Goal: Task Accomplishment & Management: Use online tool/utility

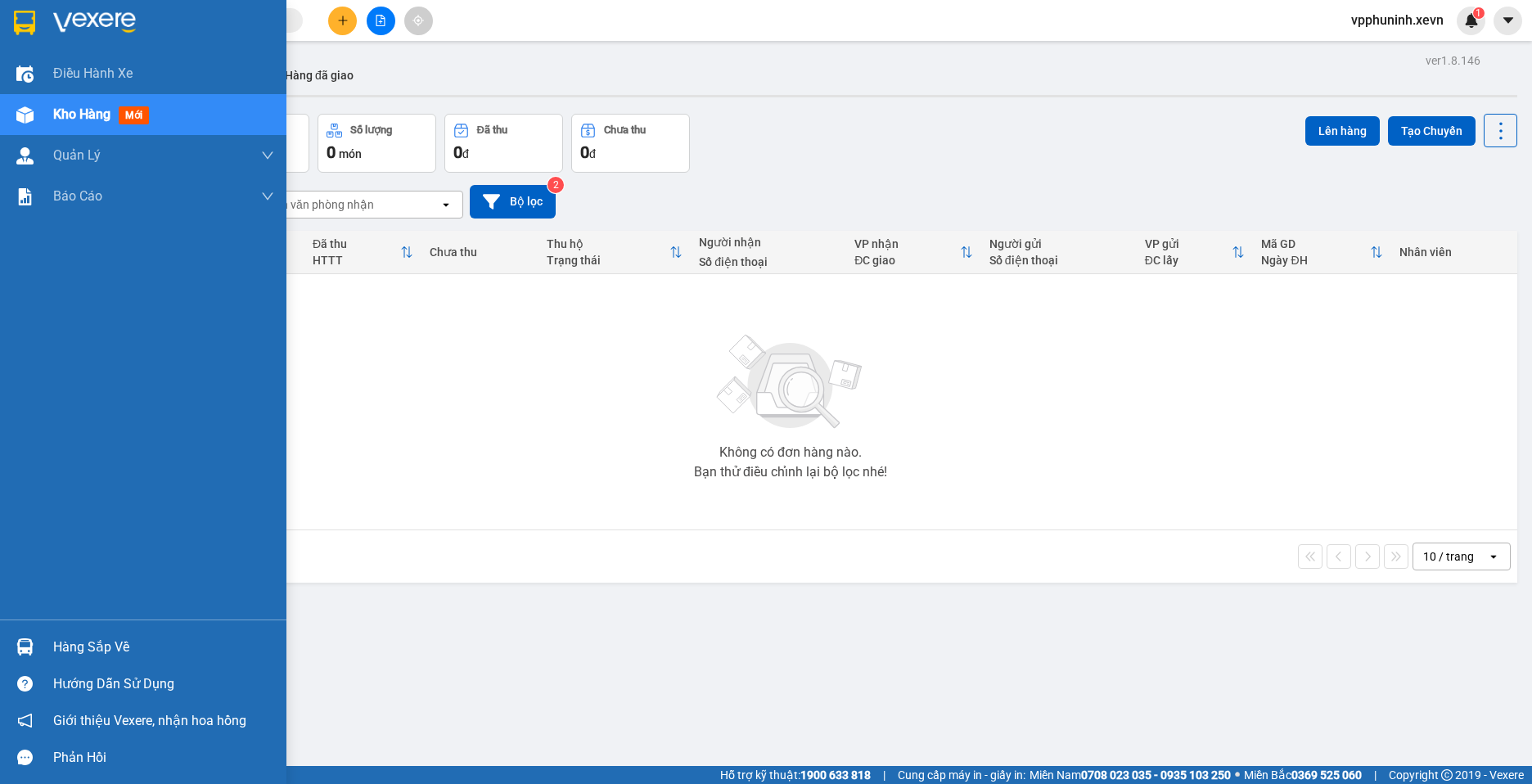
click at [22, 648] on img at bounding box center [25, 646] width 17 height 17
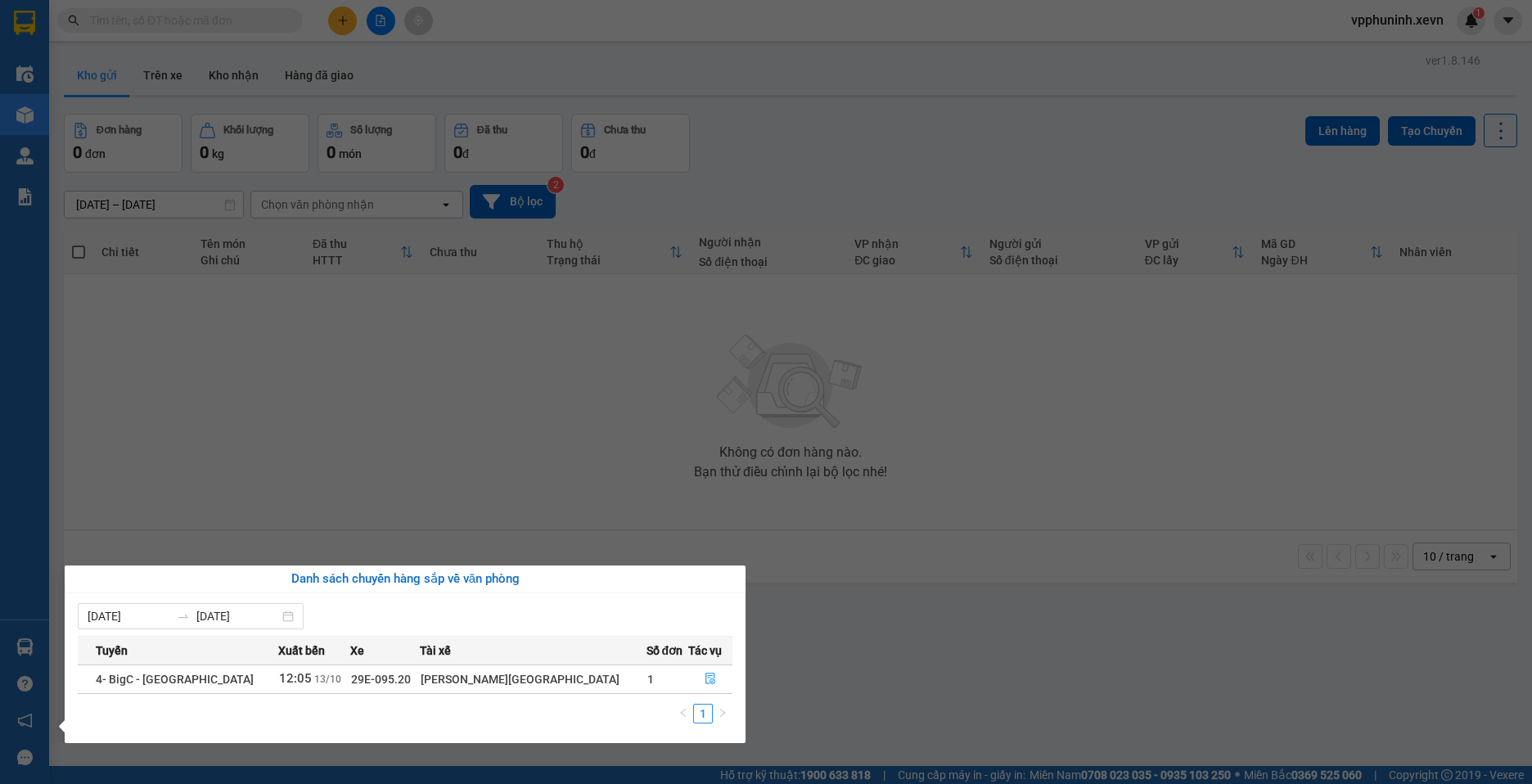
click at [851, 634] on section "Kết quả tìm kiếm ( 0 ) Bộ lọc No Data vpphuninh.xevn 1 Điều hành xe Kho hàng mớ…" at bounding box center [766, 392] width 1532 height 784
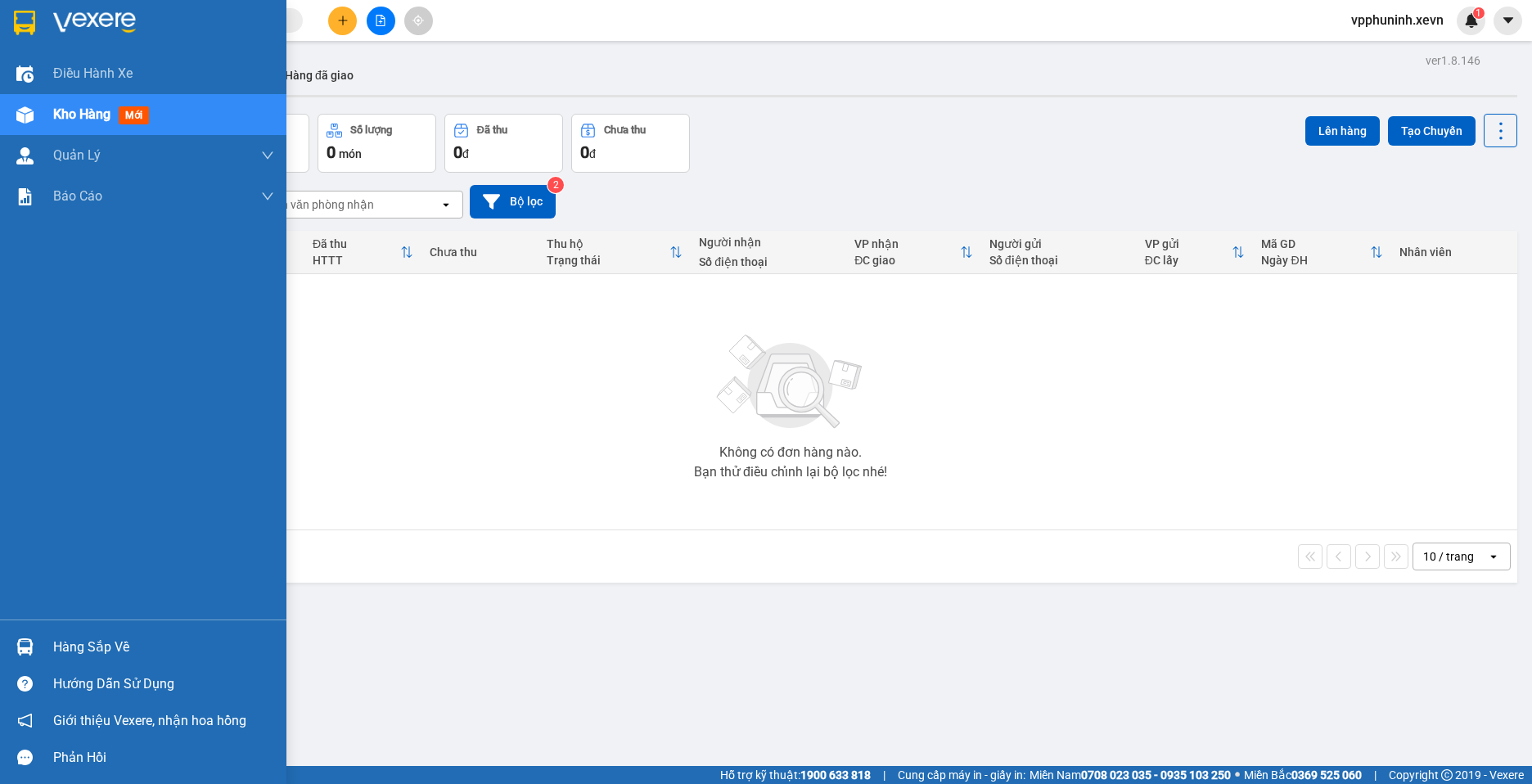
click at [22, 654] on img at bounding box center [25, 646] width 17 height 17
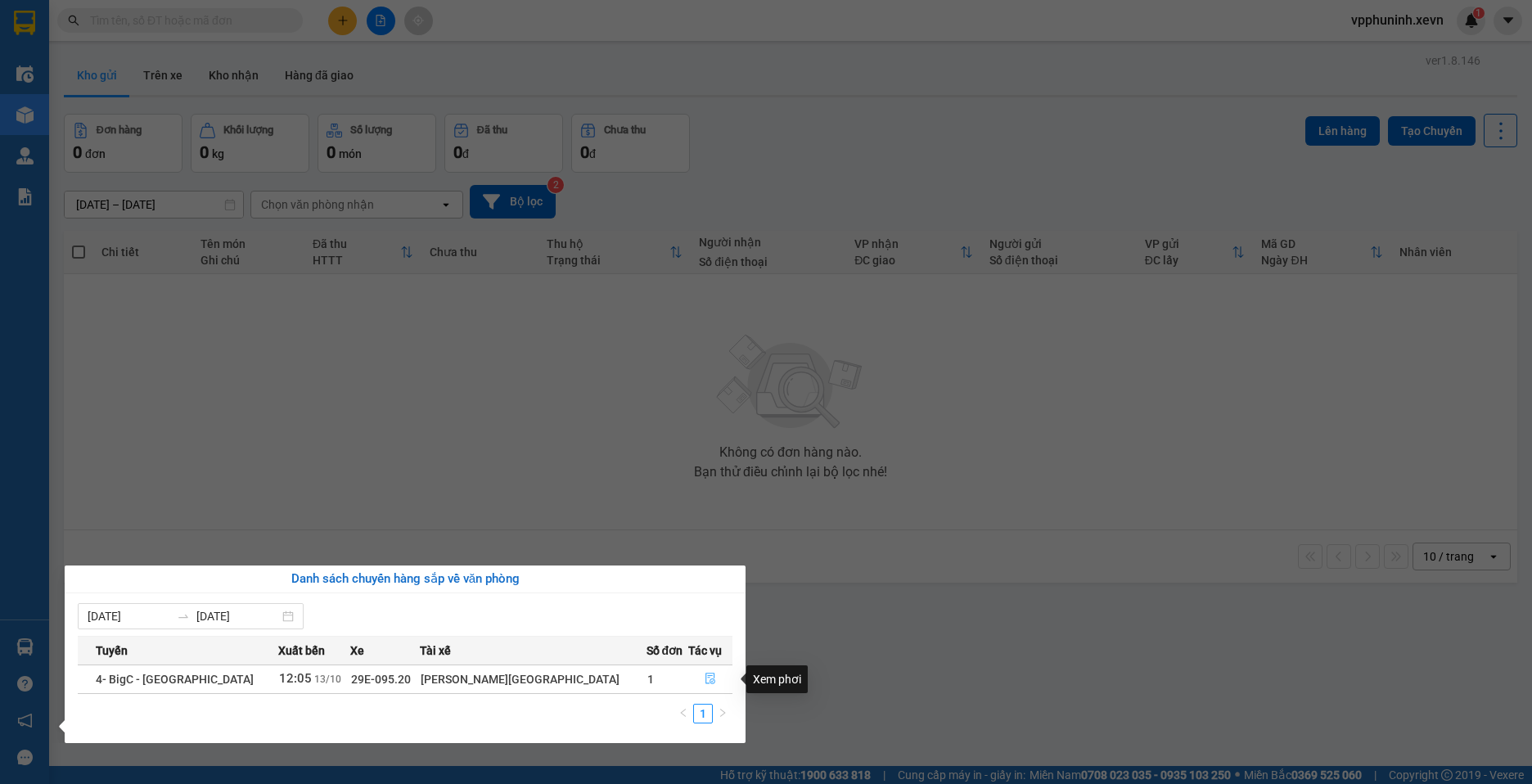
click at [705, 676] on icon "file-done" at bounding box center [710, 679] width 9 height 11
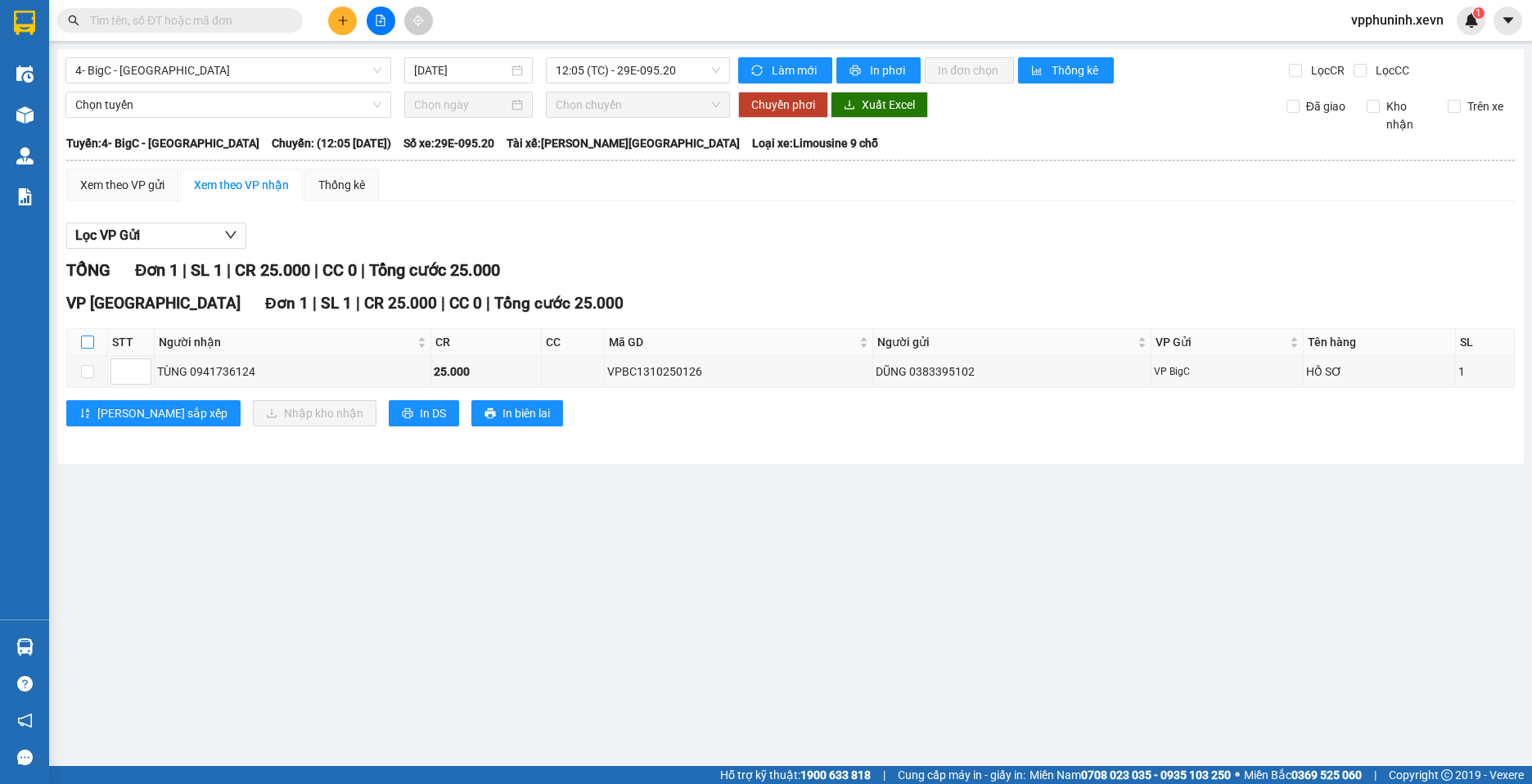
click at [91, 343] on input "checkbox" at bounding box center [88, 342] width 13 height 13
checkbox input "true"
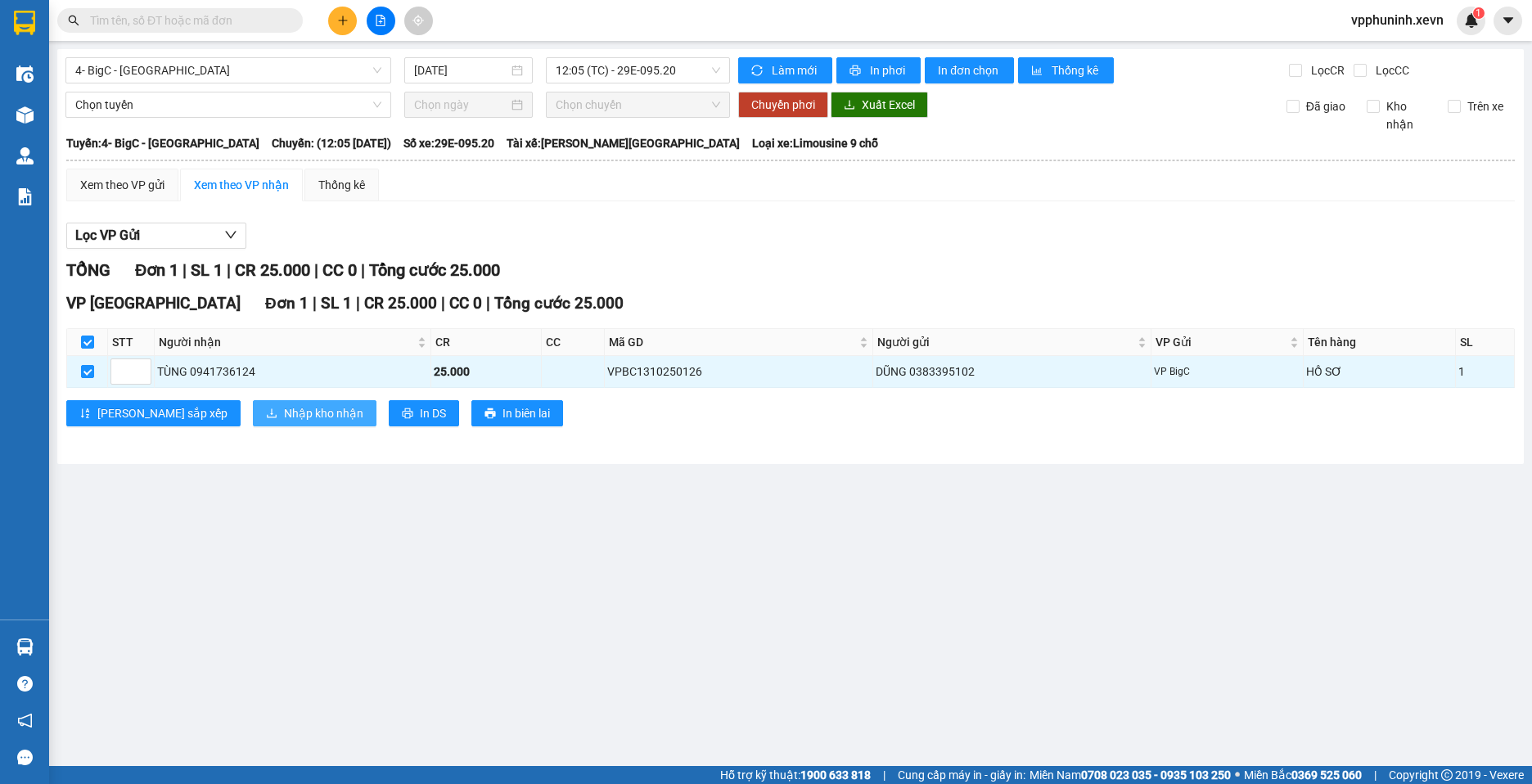
click at [284, 420] on span "Nhập kho nhận" at bounding box center [324, 412] width 79 height 18
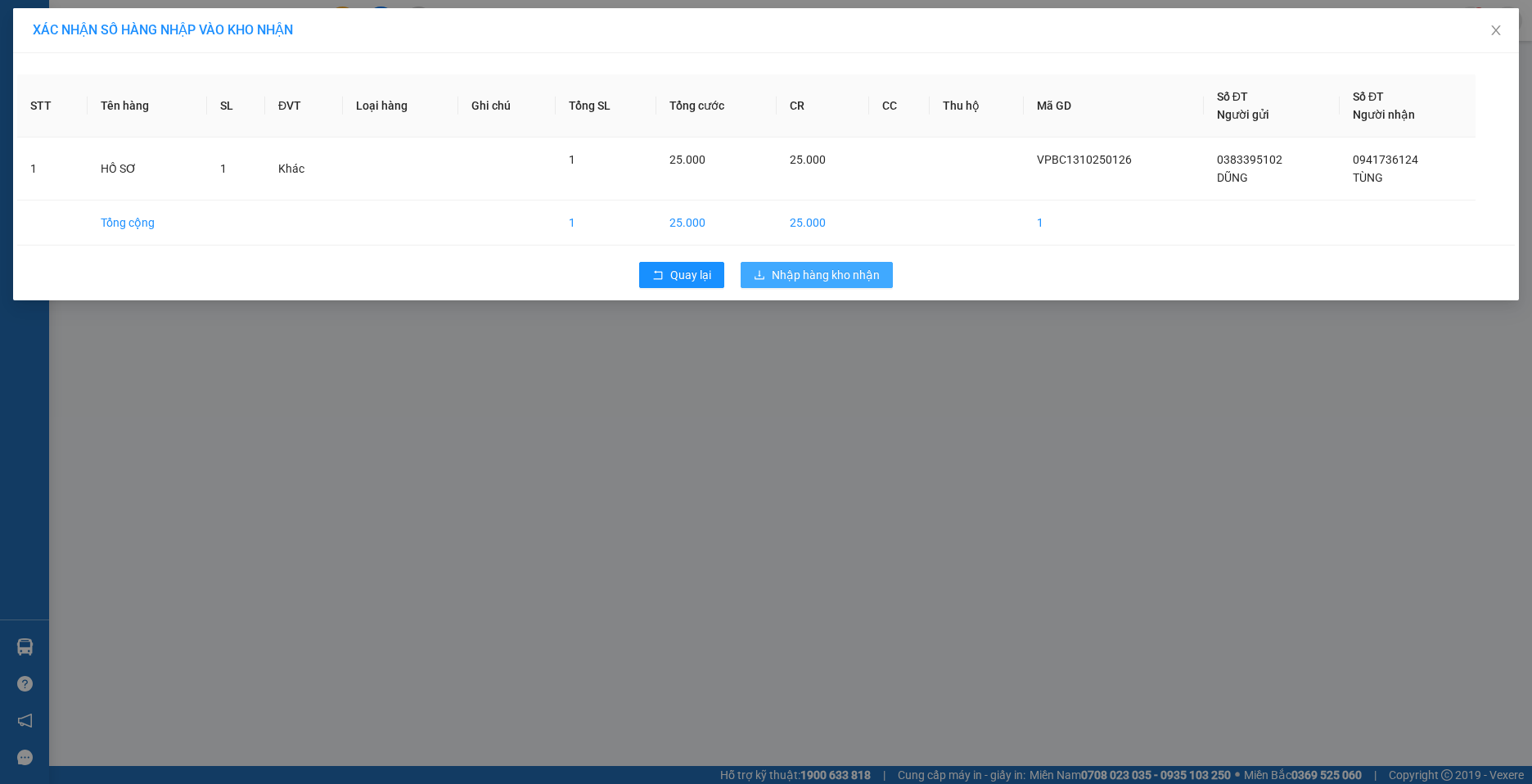
click at [807, 268] on span "Nhập hàng kho nhận" at bounding box center [826, 275] width 108 height 18
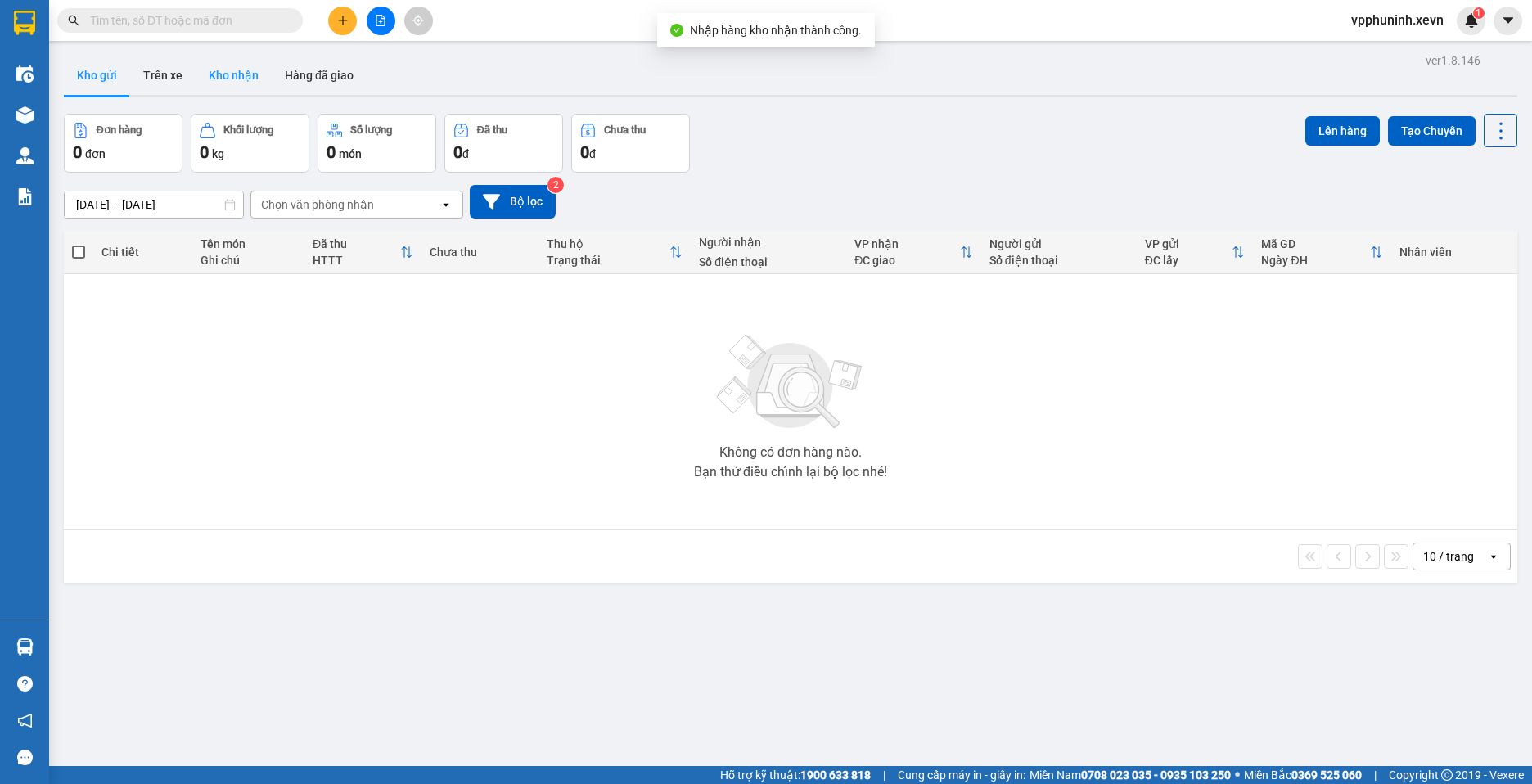
click at [234, 82] on button "Kho nhận" at bounding box center [233, 75] width 76 height 40
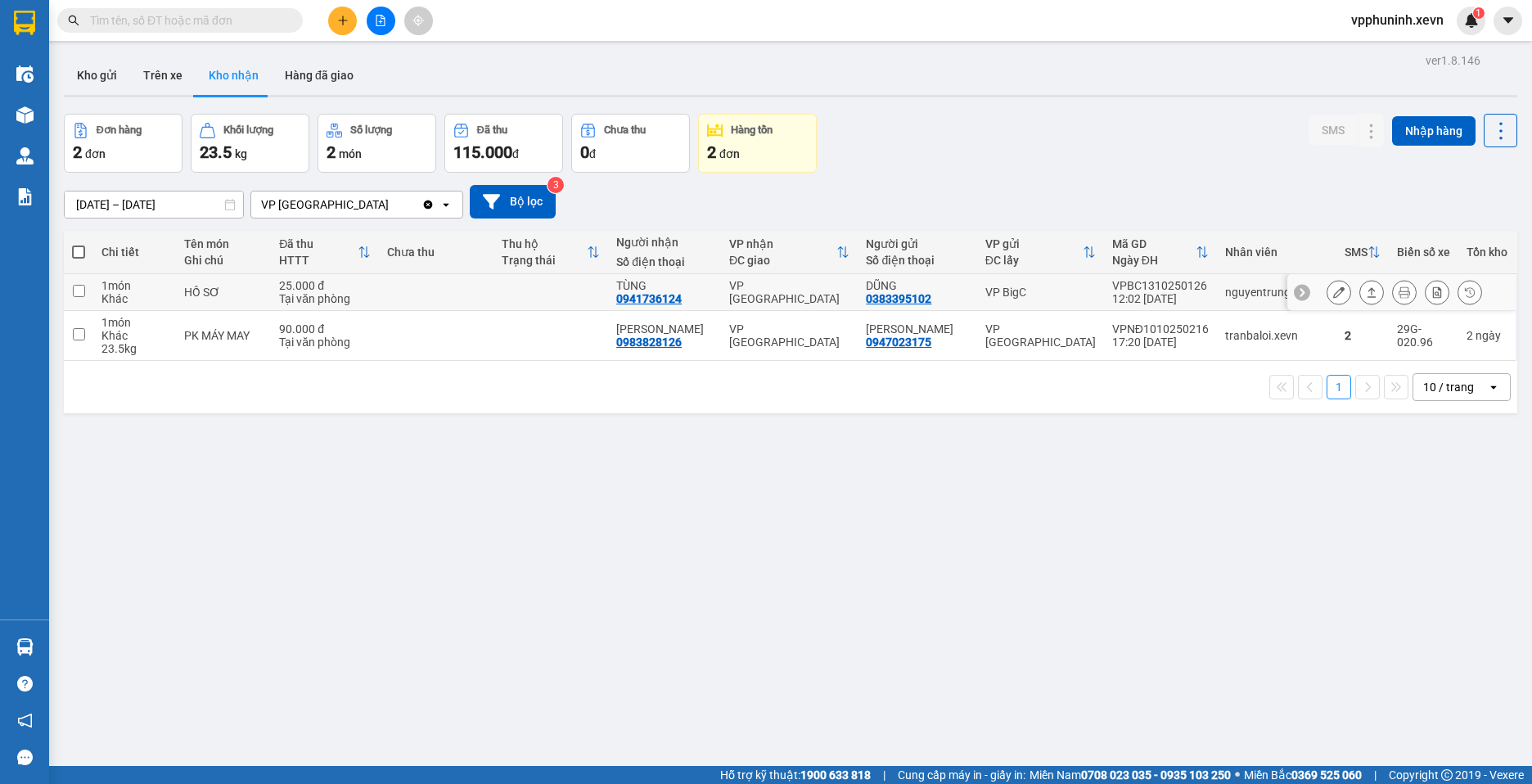
click at [1327, 294] on button at bounding box center [1338, 292] width 23 height 28
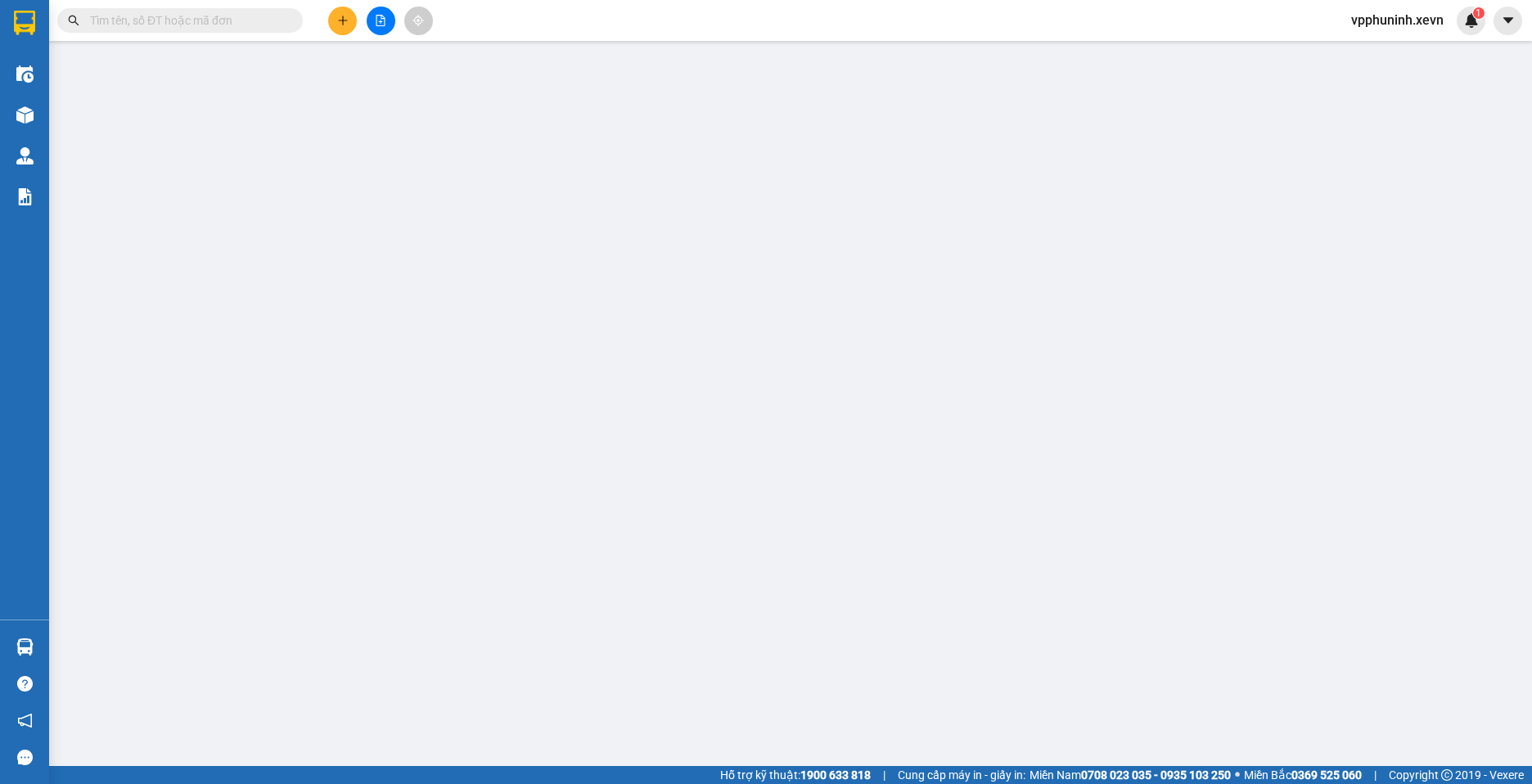
type input "0383395102"
type input "DŨNG"
type input "0941736124"
type input "TÙNG"
type input "0"
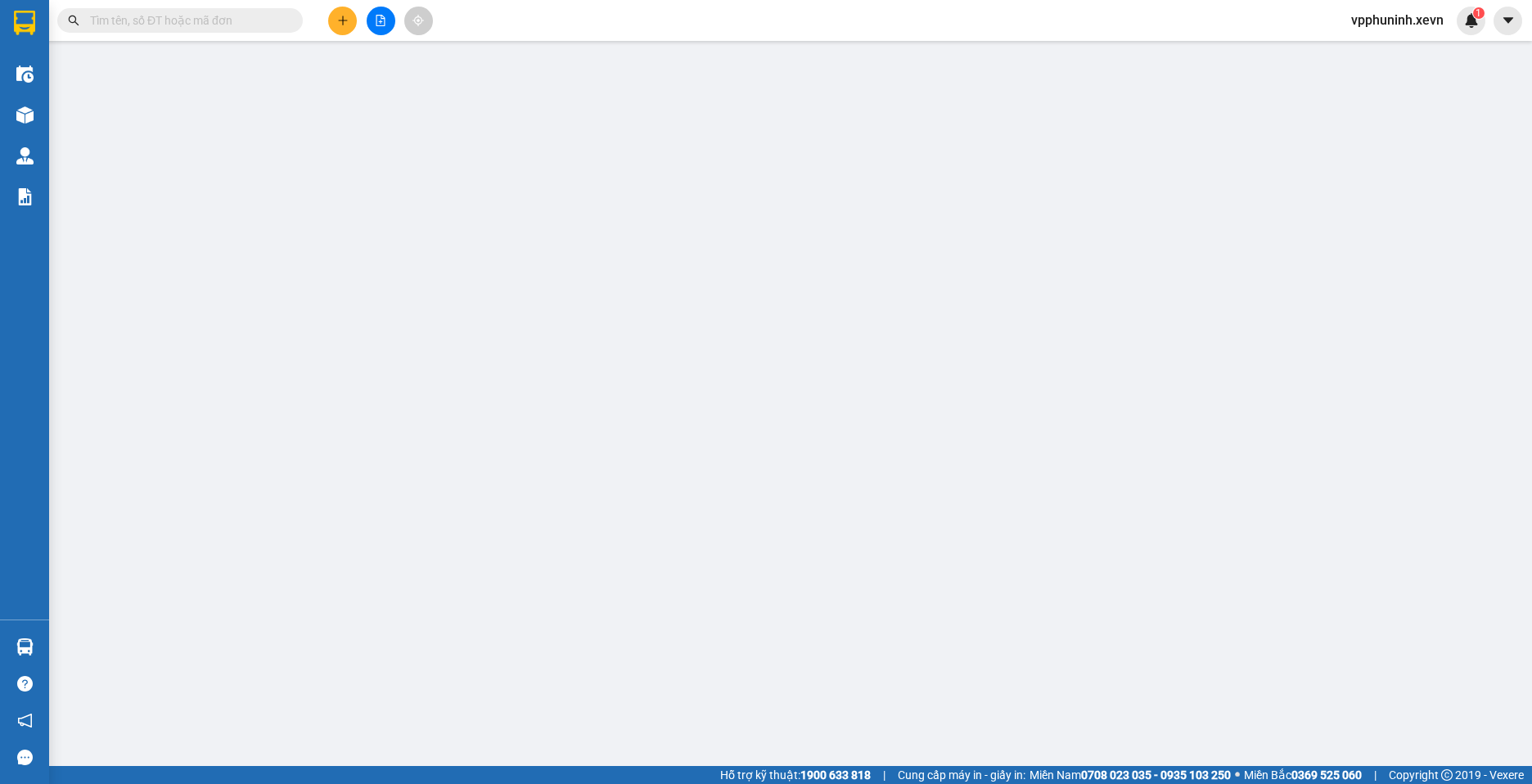
type input "25.000"
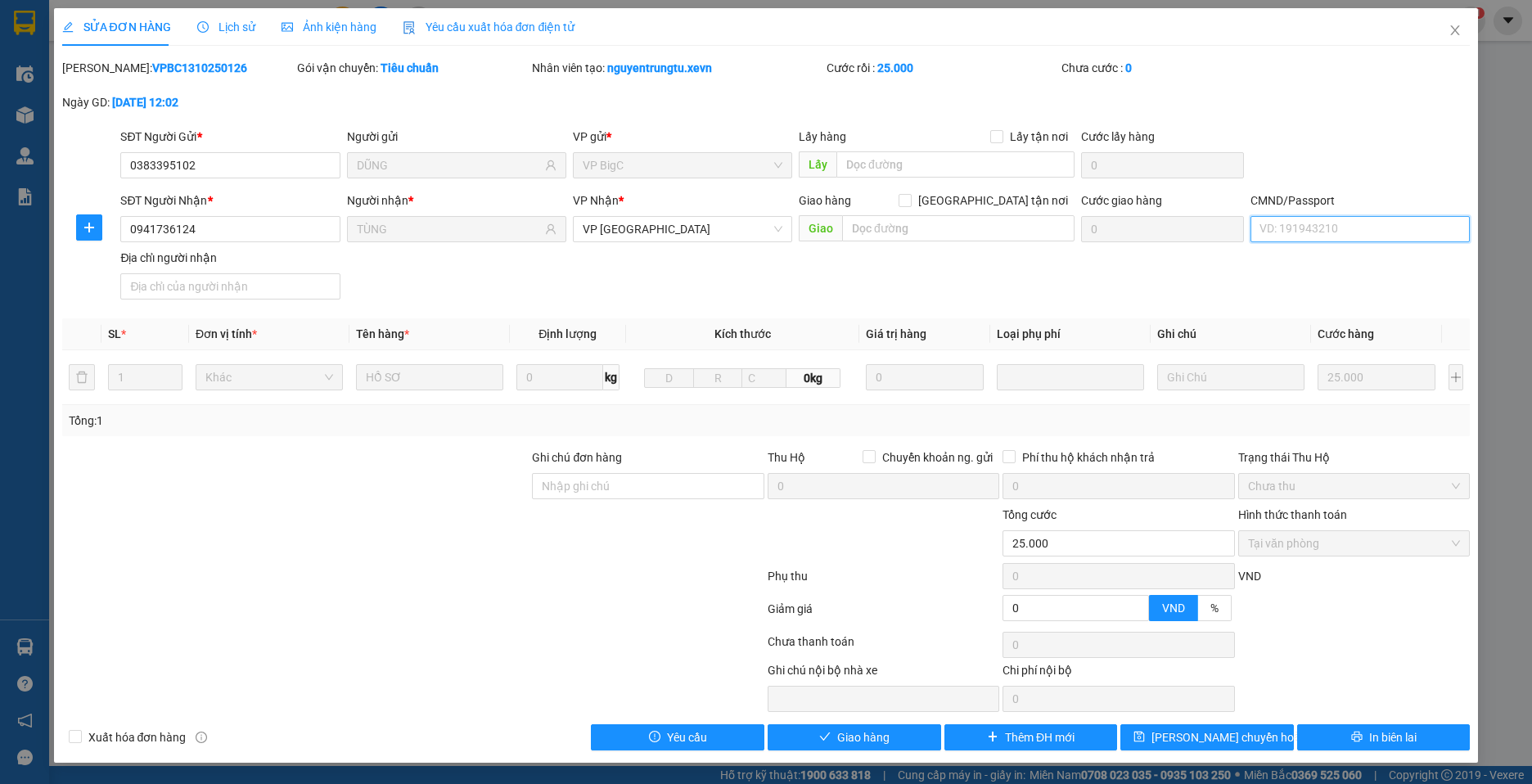
click at [1308, 234] on input "CMND/Passport" at bounding box center [1360, 229] width 219 height 26
click at [1323, 225] on input "CMND/Passport" at bounding box center [1360, 229] width 219 height 26
type input "1"
click at [866, 739] on span "Giao hàng" at bounding box center [863, 737] width 52 height 18
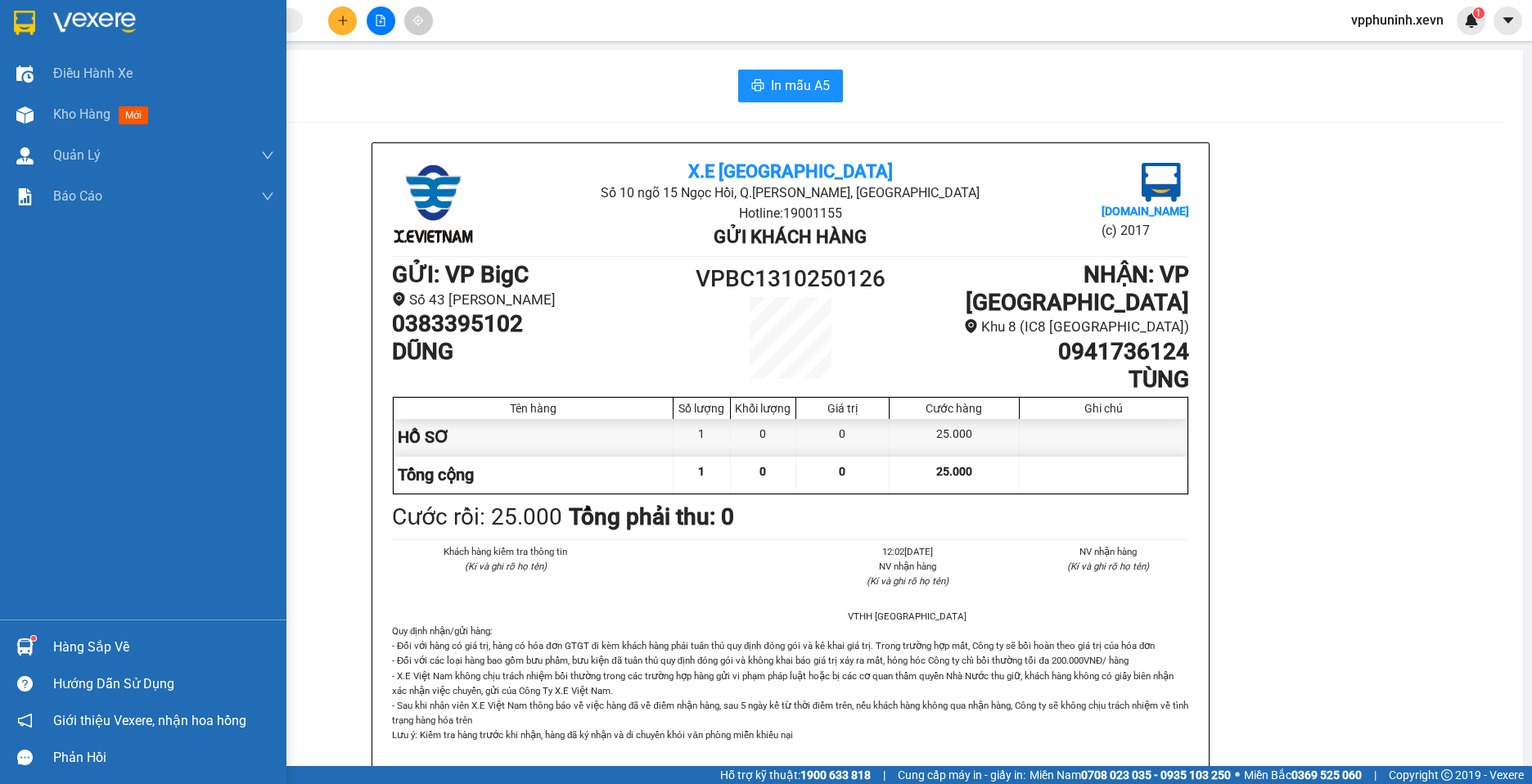
click at [30, 655] on div at bounding box center [25, 646] width 28 height 28
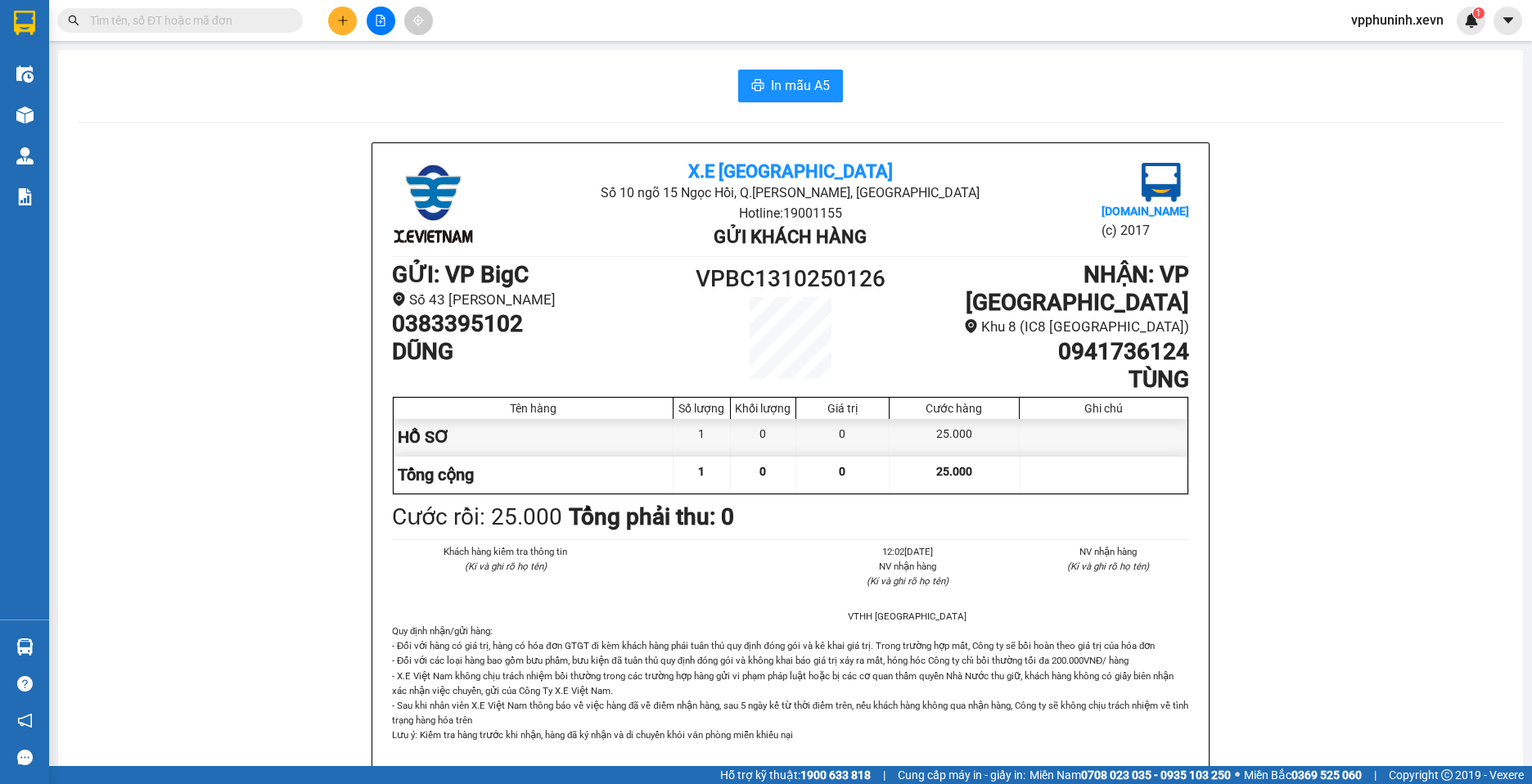
click at [236, 472] on section "Kết quả tìm kiếm ( 0 ) Bộ lọc No Data vpphuninh.xevn 1 Điều hành xe Kho hàng mớ…" at bounding box center [766, 392] width 1532 height 784
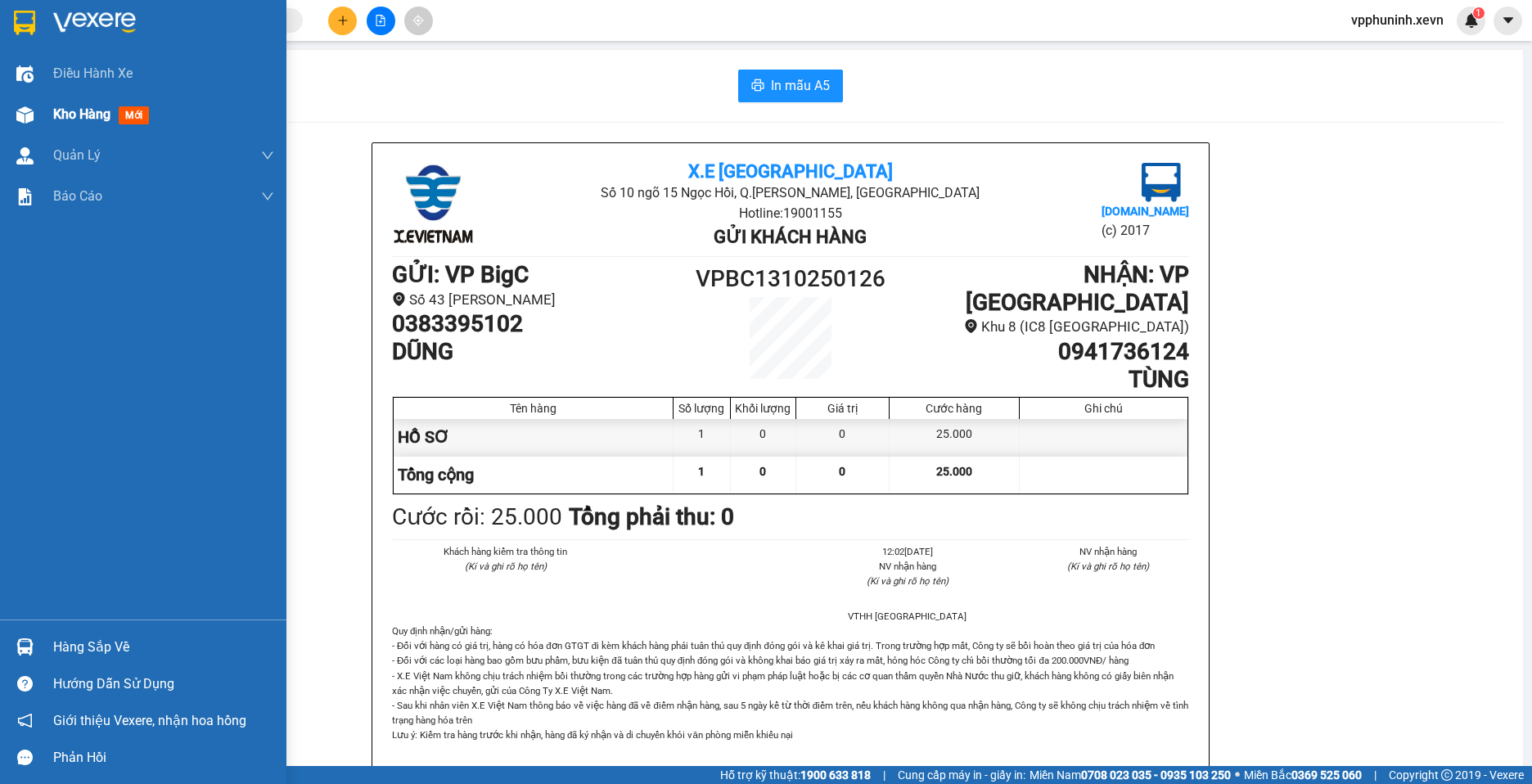
click at [48, 114] on div "Kho hàng mới" at bounding box center [143, 114] width 286 height 41
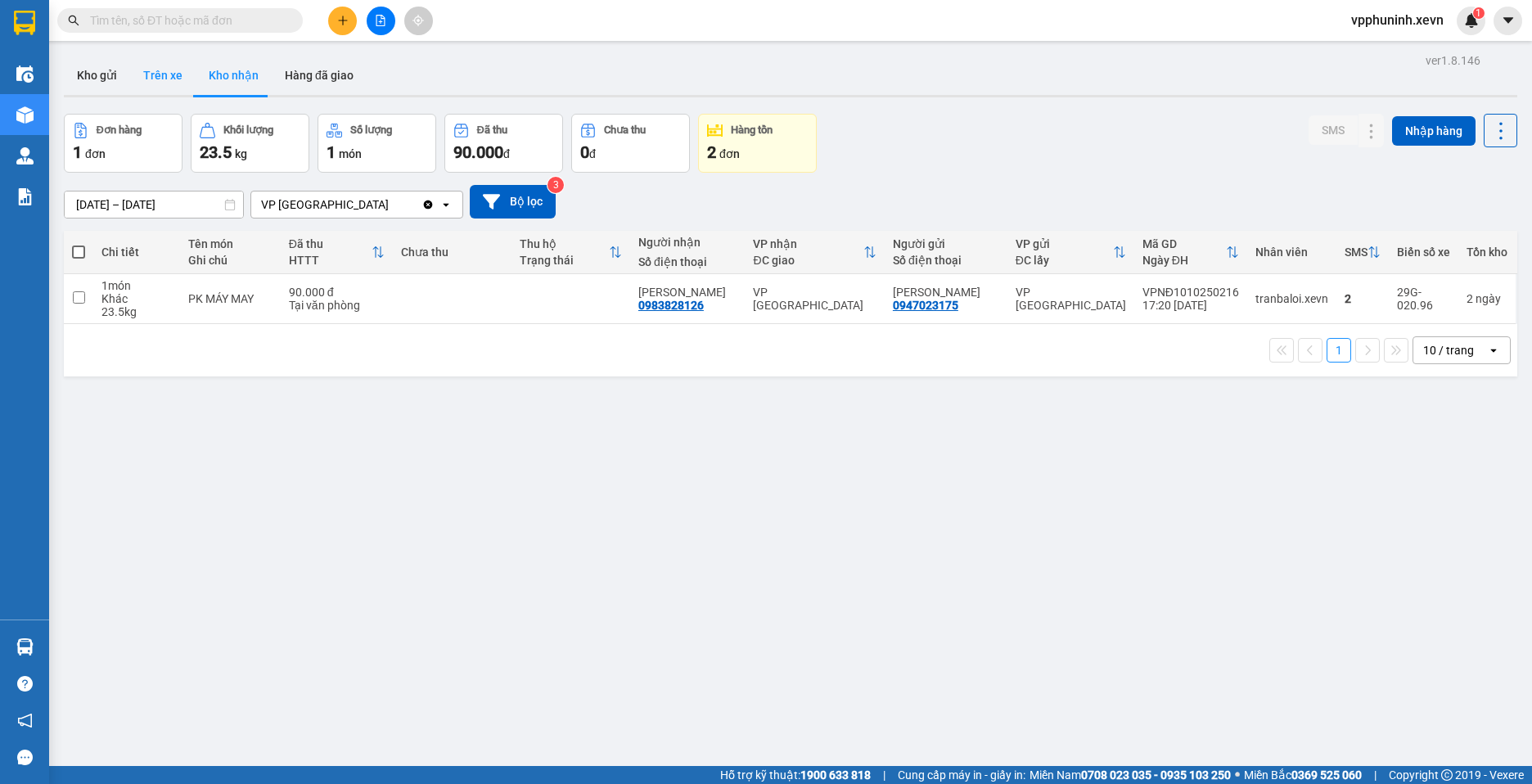
click at [159, 77] on button "Trên xe" at bounding box center [162, 75] width 65 height 40
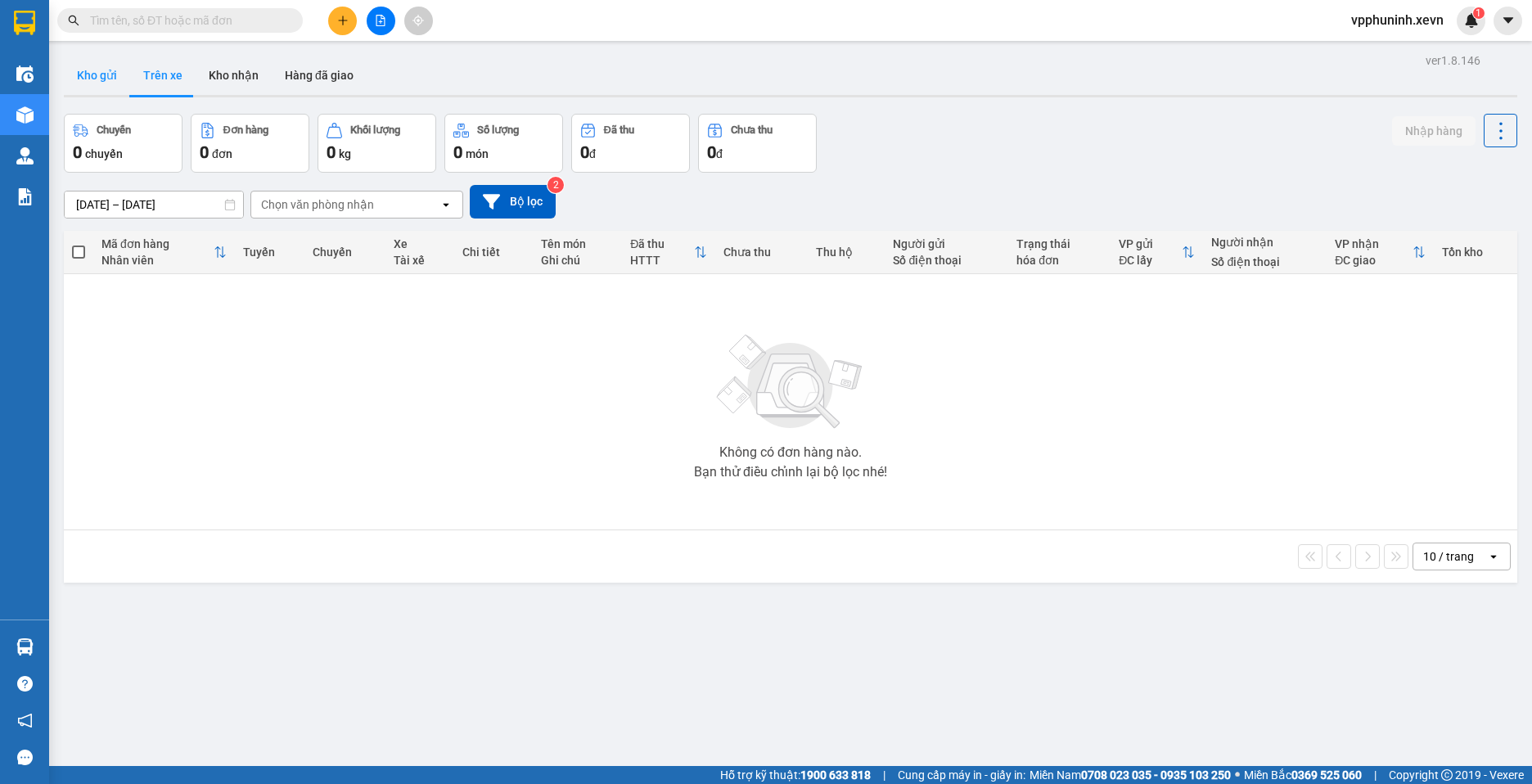
click at [94, 78] on button "Kho gửi" at bounding box center [97, 75] width 66 height 40
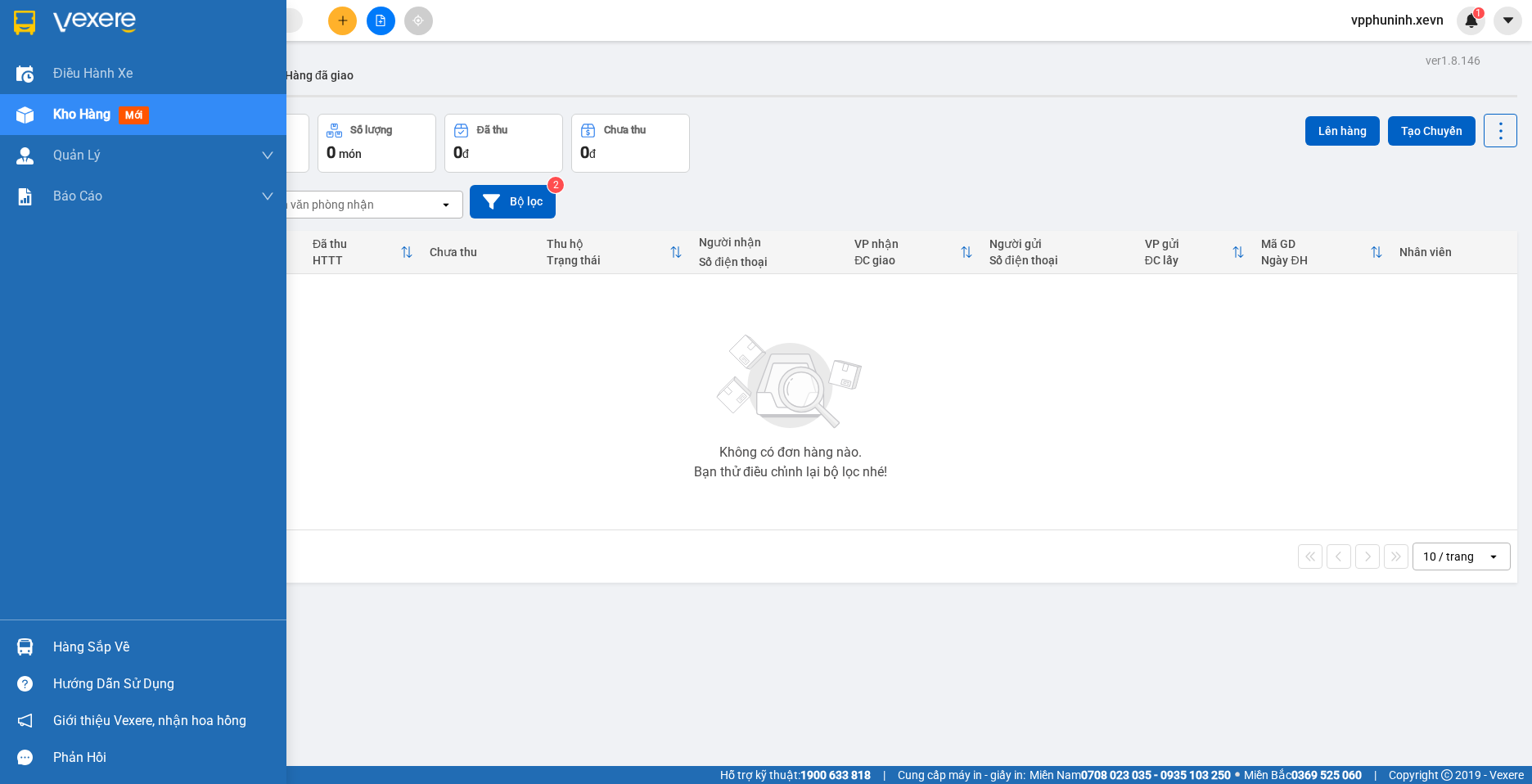
click at [31, 659] on div at bounding box center [25, 646] width 28 height 28
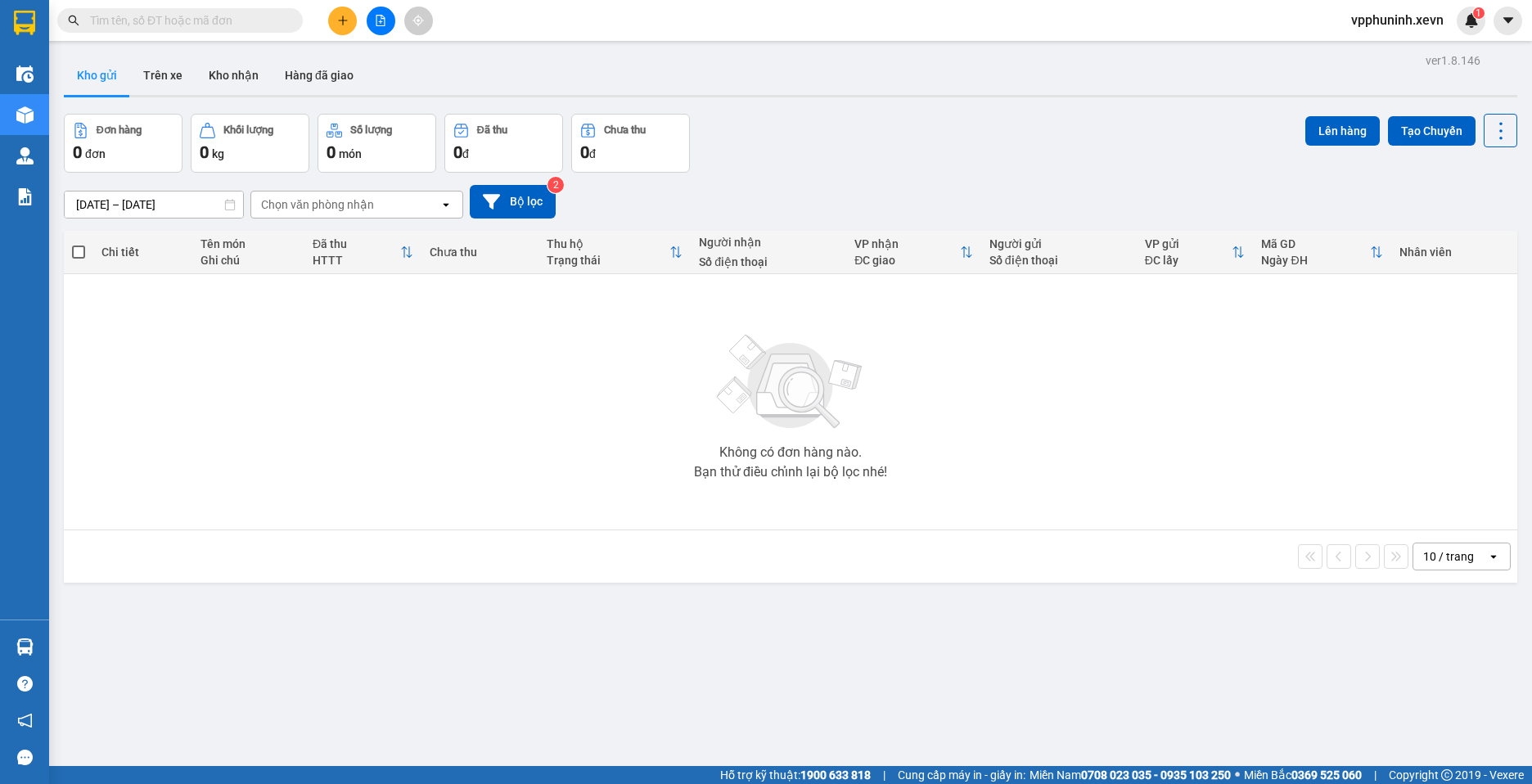
click at [955, 659] on section "Kết quả tìm kiếm ( 0 ) Bộ lọc No Data vpphuninh.xevn 1 Điều hành xe Kho hàng mớ…" at bounding box center [766, 392] width 1532 height 784
click at [228, 72] on button "Kho nhận" at bounding box center [233, 75] width 76 height 40
